Goal: Information Seeking & Learning: Find specific fact

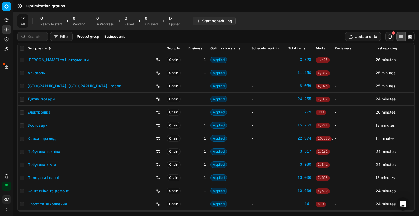
click at [38, 178] on link "Продукти і напої" at bounding box center [43, 177] width 31 height 5
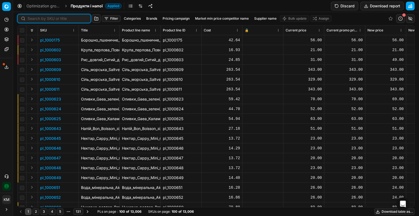
click at [35, 16] on input at bounding box center [58, 18] width 60 height 5
paste input "483271"
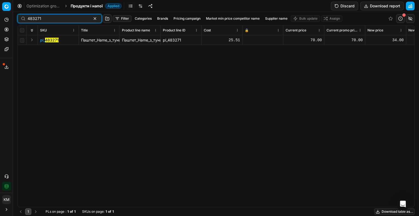
type input "483271"
click at [50, 41] on mark "483271" at bounding box center [52, 40] width 14 height 5
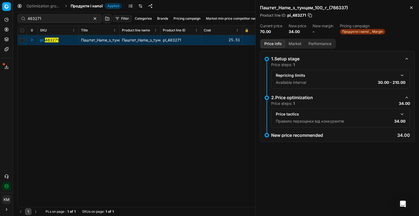
click at [187, 110] on div "pl_ 483271 Паштет_Hame_з_тунцем_100_г_(766337) Паштет_Hame_з_тунцем_100_г_(7663…" at bounding box center [216, 121] width 396 height 172
click at [297, 42] on button "Market" at bounding box center [295, 44] width 20 height 8
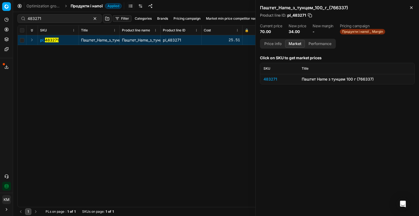
click at [272, 78] on div "483271" at bounding box center [279, 78] width 32 height 5
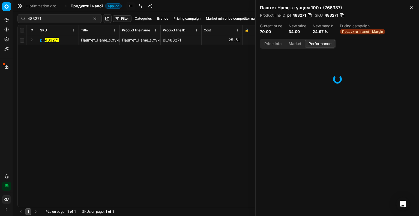
click at [325, 43] on button "Performance" at bounding box center [320, 44] width 30 height 8
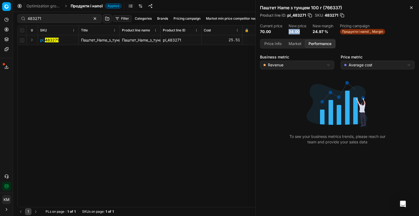
drag, startPoint x: 290, startPoint y: 31, endPoint x: 298, endPoint y: 38, distance: 10.8
click at [301, 32] on dd "34.00" at bounding box center [297, 31] width 17 height 5
click at [411, 6] on icon "button" at bounding box center [411, 7] width 4 height 4
